Goal: Check status: Check status

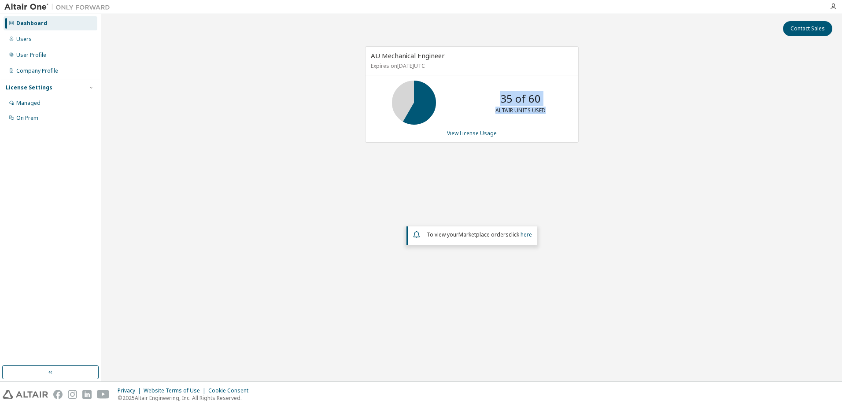
drag, startPoint x: 254, startPoint y: 160, endPoint x: 258, endPoint y: 192, distance: 32.4
click at [256, 183] on div "AU Mechanical Engineer Expires on [DATE] UTC 35 of 60 ALTAIR UNITS USED View Li…" at bounding box center [472, 178] width 732 height 265
click at [623, 192] on div "AU Mechanical Engineer Expires on [DATE] UTC 35 of 60 ALTAIR UNITS USED View Li…" at bounding box center [472, 178] width 732 height 265
